Goal: Find specific page/section: Find specific page/section

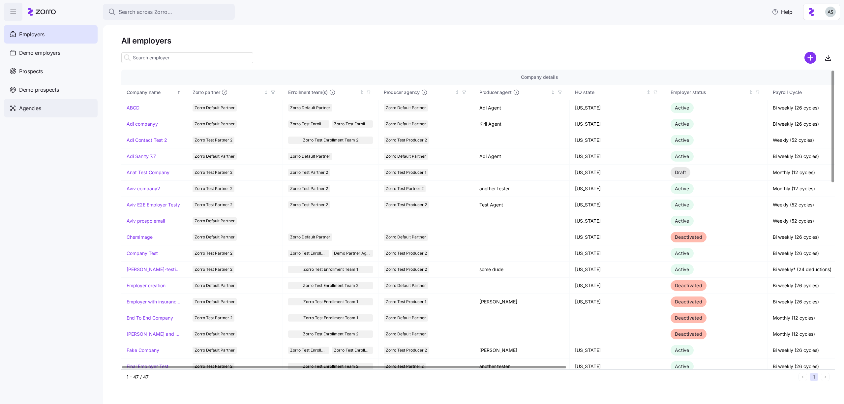
click at [60, 114] on div "Agencies" at bounding box center [51, 108] width 94 height 18
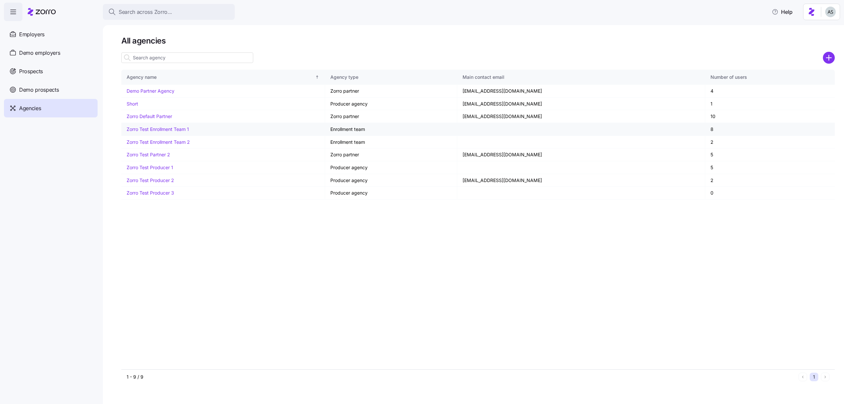
click at [152, 130] on link "Zorro Test Enrollment Team 1" at bounding box center [158, 129] width 62 height 6
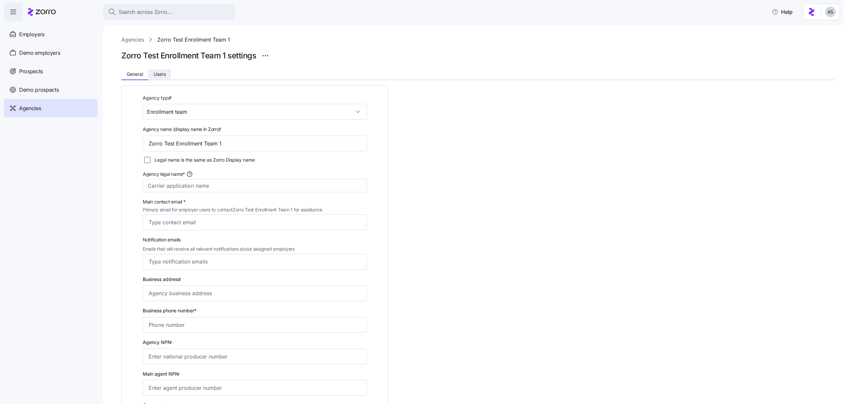
click at [158, 73] on span "Users" at bounding box center [160, 74] width 12 height 5
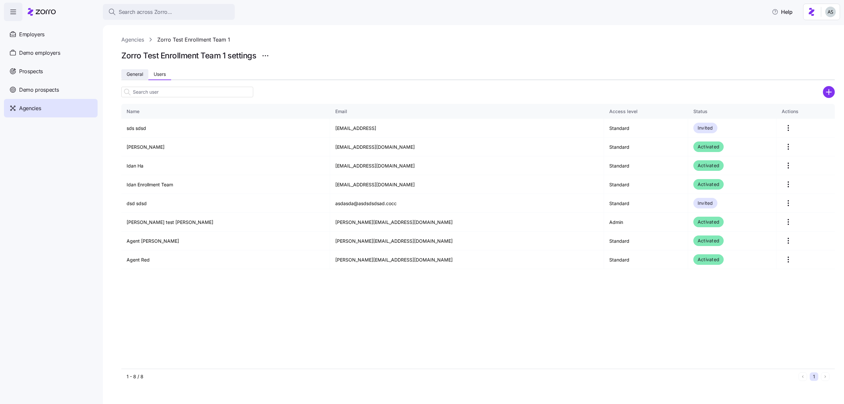
click at [134, 72] on span "General" at bounding box center [135, 74] width 16 height 5
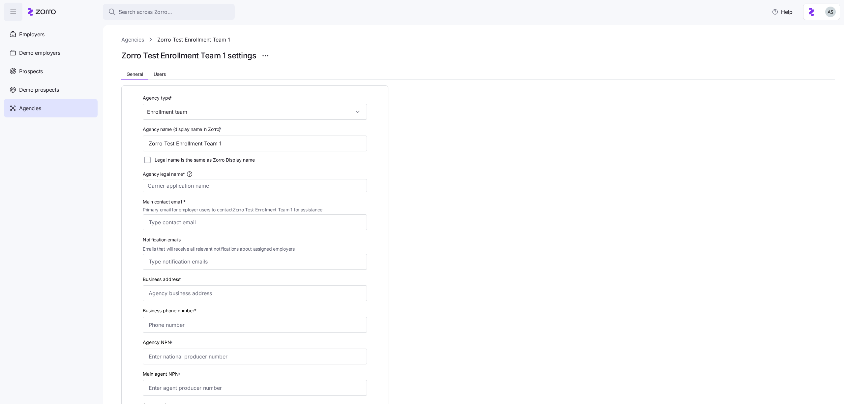
click at [75, 109] on div "Agencies" at bounding box center [51, 108] width 94 height 18
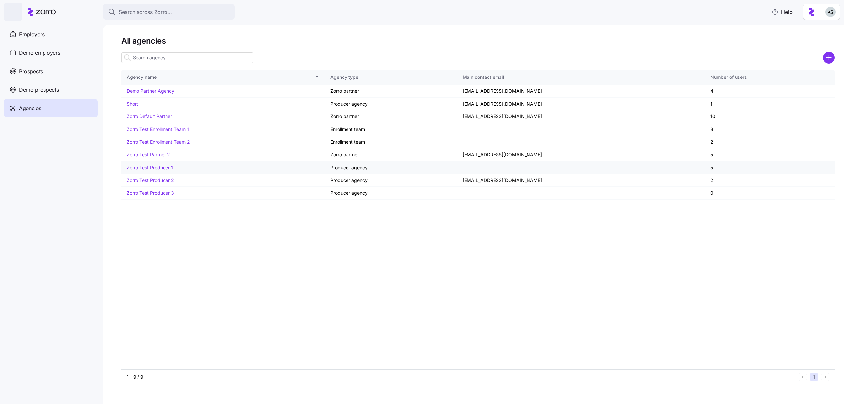
click at [147, 168] on link "Zorro Test Producer 1" at bounding box center [150, 168] width 47 height 6
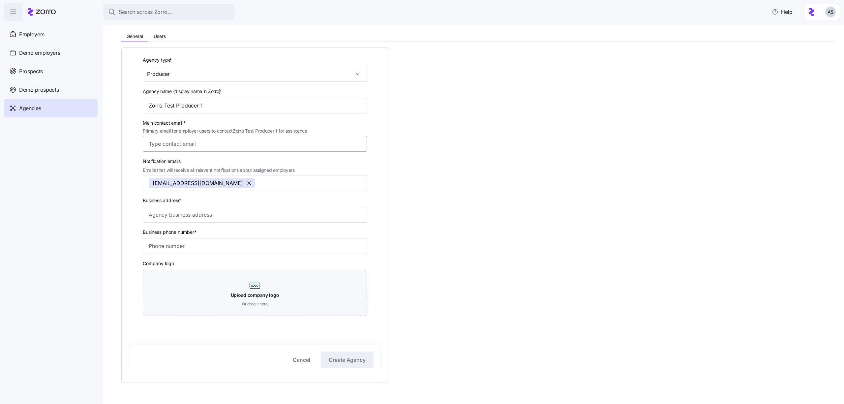
scroll to position [56, 0]
